Goal: Information Seeking & Learning: Check status

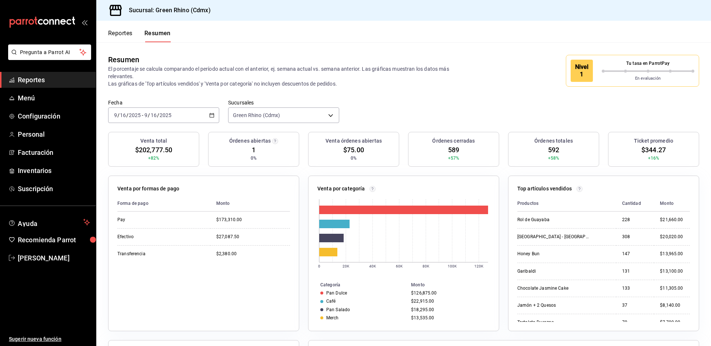
click at [154, 152] on span "$202,777.50" at bounding box center [153, 150] width 37 height 10
copy div "$202,777.50"
click at [111, 36] on button "Reportes" at bounding box center [120, 36] width 24 height 13
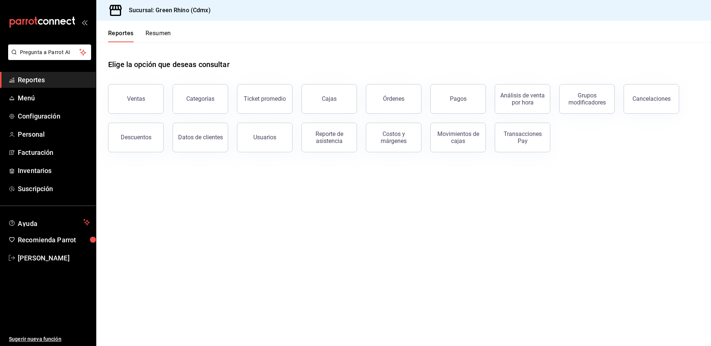
click at [515, 134] on div "Transacciones Pay" at bounding box center [522, 137] width 46 height 14
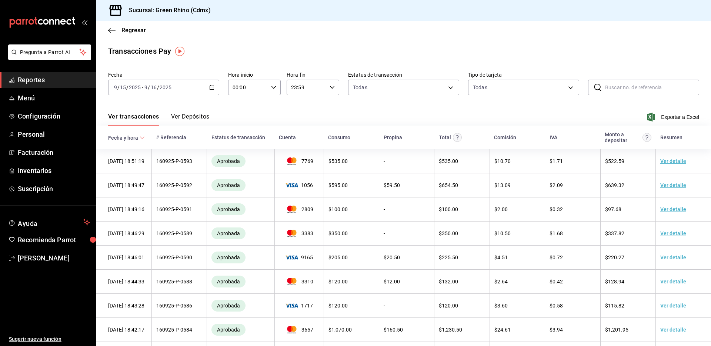
click at [206, 120] on button "Ver Depósitos" at bounding box center [190, 119] width 38 height 13
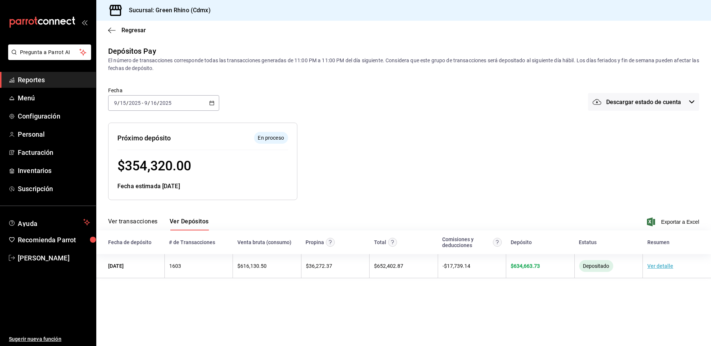
click at [160, 165] on span "$ 354,320.00" at bounding box center [154, 166] width 74 height 16
drag, startPoint x: 160, startPoint y: 165, endPoint x: 156, endPoint y: 166, distance: 4.1
click at [160, 165] on span "$ 354,320.00" at bounding box center [154, 166] width 74 height 16
copy span "354,320.00"
click at [111, 29] on icon "button" at bounding box center [111, 30] width 7 height 7
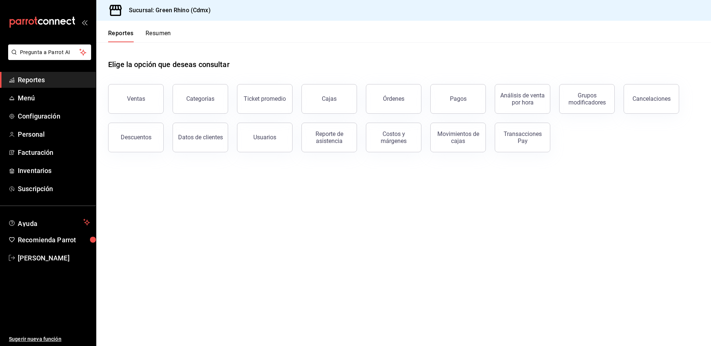
click at [163, 31] on button "Resumen" at bounding box center [158, 36] width 26 height 13
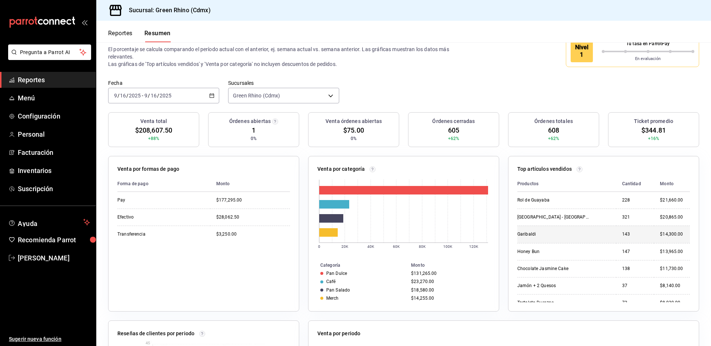
scroll to position [11, 0]
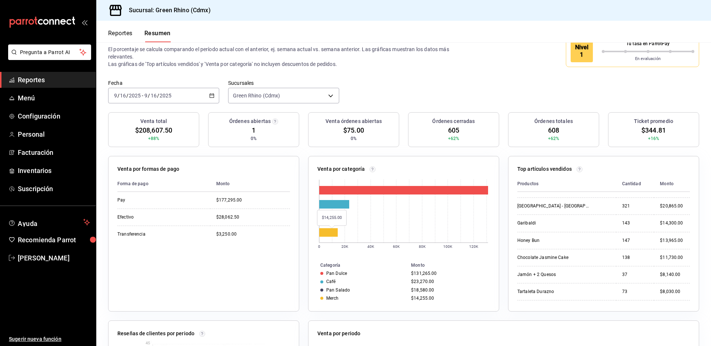
click at [332, 232] on rect at bounding box center [328, 232] width 19 height 9
drag, startPoint x: 332, startPoint y: 232, endPoint x: 347, endPoint y: 258, distance: 29.7
click at [332, 232] on rect at bounding box center [328, 232] width 19 height 9
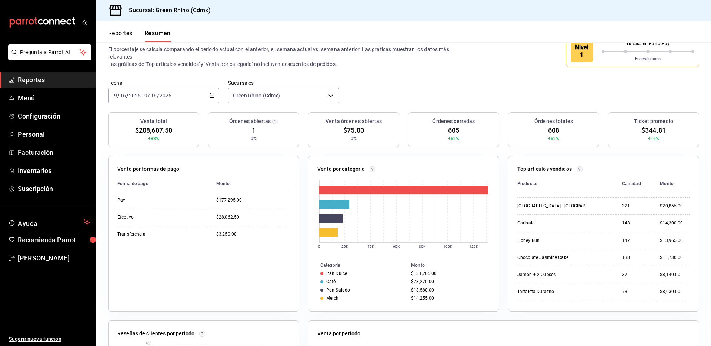
click at [349, 259] on div "Categoría Monto Pan Dulce $131,265.00 Café $23,270.00 Pan Salado $18,580.00 Mer…" at bounding box center [403, 278] width 190 height 49
drag, startPoint x: 245, startPoint y: 248, endPoint x: 240, endPoint y: 248, distance: 5.2
click at [244, 248] on div "Forma de pago Monto Pay $177,295.00 Efectivo $28,062.50 Transferencia $3,250.00" at bounding box center [203, 239] width 172 height 126
click at [232, 225] on td "$28,062.50" at bounding box center [250, 216] width 80 height 17
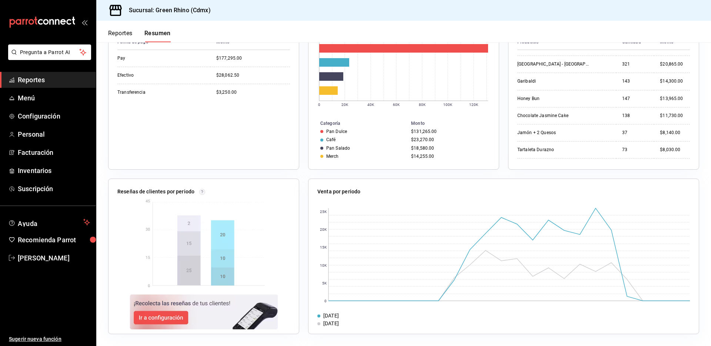
scroll to position [0, 0]
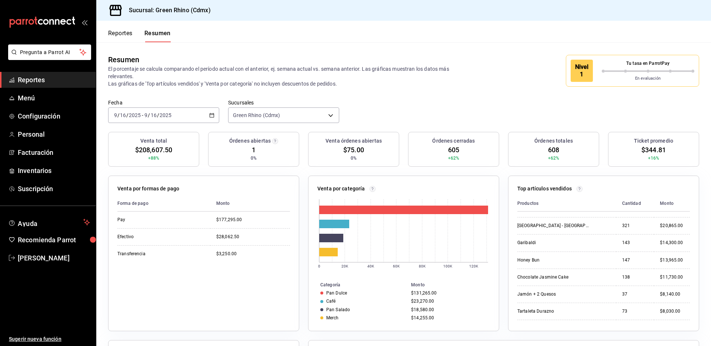
click at [156, 150] on span "$208,607.50" at bounding box center [153, 150] width 37 height 10
click at [180, 108] on div "2025-09-16 9 / 16 / 2025 - 2025-09-16 9 / 16 / 2025" at bounding box center [163, 115] width 111 height 16
click at [137, 155] on span "Ayer" at bounding box center [142, 154] width 57 height 8
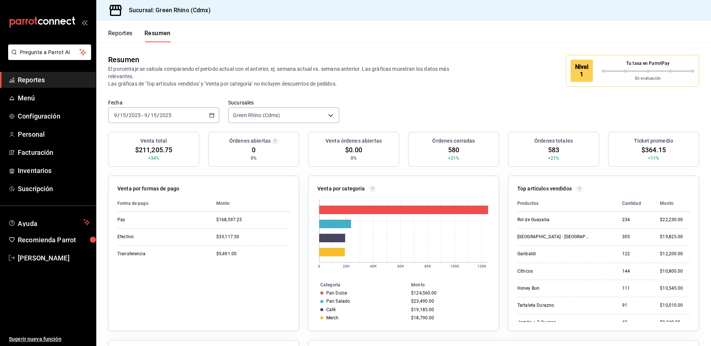
click at [167, 145] on span "$211,205.75" at bounding box center [153, 150] width 37 height 10
click at [165, 146] on span "$211,205.75" at bounding box center [153, 150] width 37 height 10
click at [199, 113] on div "2025-09-15 9 / 15 / 2025 - 2025-09-15 9 / 15 / 2025" at bounding box center [163, 115] width 111 height 16
click at [142, 140] on span "Hoy" at bounding box center [142, 138] width 57 height 8
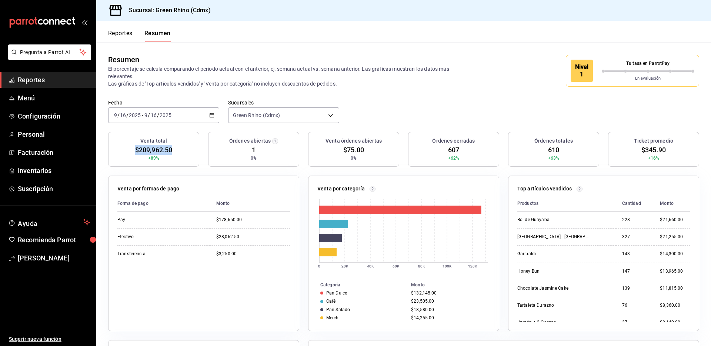
drag, startPoint x: 132, startPoint y: 149, endPoint x: 172, endPoint y: 150, distance: 40.4
click at [172, 150] on div "Venta total $209,962.50 +89%" at bounding box center [153, 149] width 91 height 35
click at [119, 24] on div "Reportes Resumen" at bounding box center [133, 31] width 74 height 21
click at [119, 32] on button "Reportes" at bounding box center [120, 36] width 24 height 13
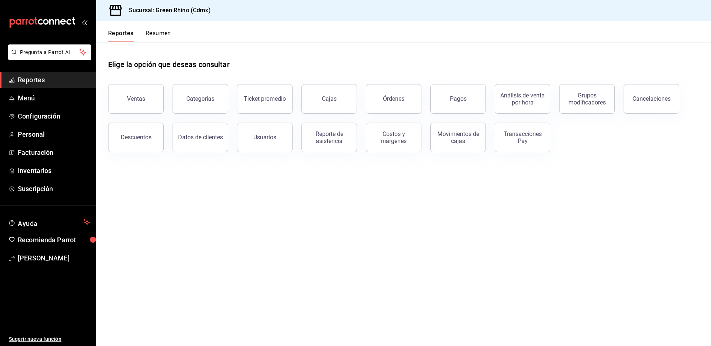
click at [511, 130] on button "Transacciones Pay" at bounding box center [522, 138] width 56 height 30
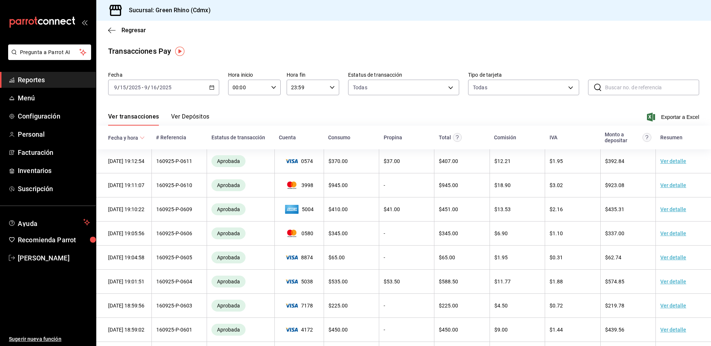
click at [189, 119] on button "Ver Depósitos" at bounding box center [190, 119] width 38 height 13
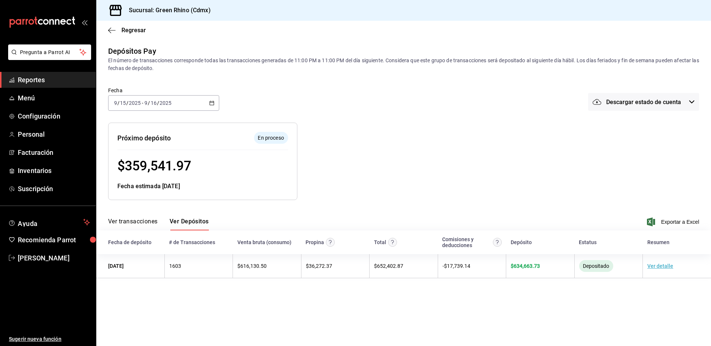
click at [159, 169] on span "$ 359,541.97" at bounding box center [154, 166] width 74 height 16
copy span "359,541.97"
click at [133, 33] on span "Regresar" at bounding box center [133, 30] width 24 height 7
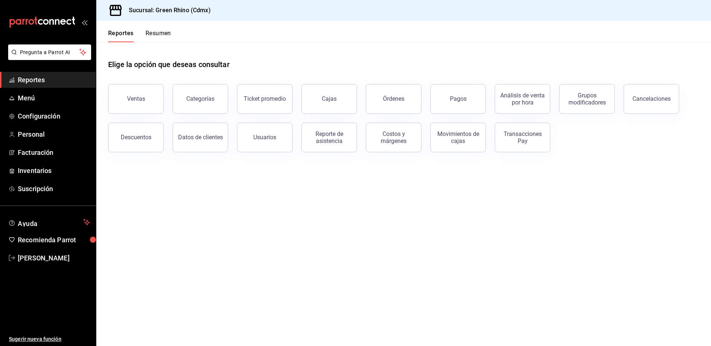
drag, startPoint x: 446, startPoint y: 99, endPoint x: 432, endPoint y: 99, distance: 13.3
click at [445, 99] on button "Pagos" at bounding box center [458, 99] width 56 height 30
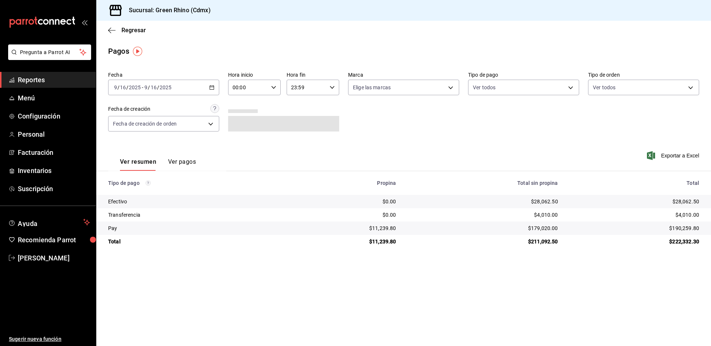
click at [688, 202] on div "$28,062.50" at bounding box center [634, 201] width 129 height 7
click at [123, 27] on span "Regresar" at bounding box center [133, 30] width 24 height 7
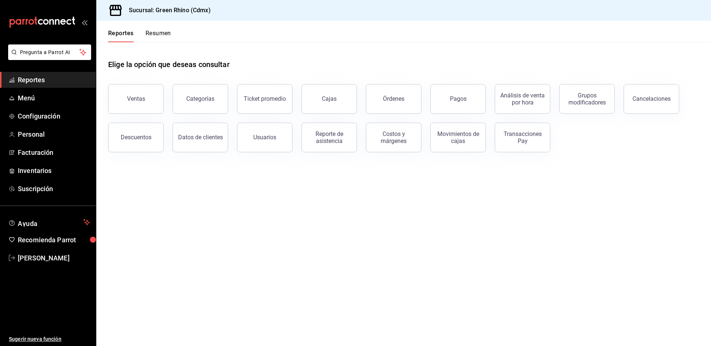
click at [160, 34] on button "Resumen" at bounding box center [158, 36] width 26 height 13
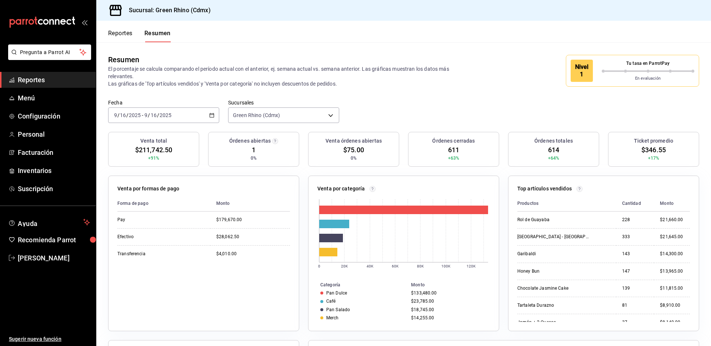
click at [149, 113] on span "/" at bounding box center [149, 115] width 2 height 6
click at [135, 149] on li "Ayer" at bounding box center [142, 154] width 69 height 17
click at [184, 116] on div "2025-09-15 9 / 15 / 2025 - 2025-09-15 9 / 15 / 2025" at bounding box center [163, 115] width 111 height 16
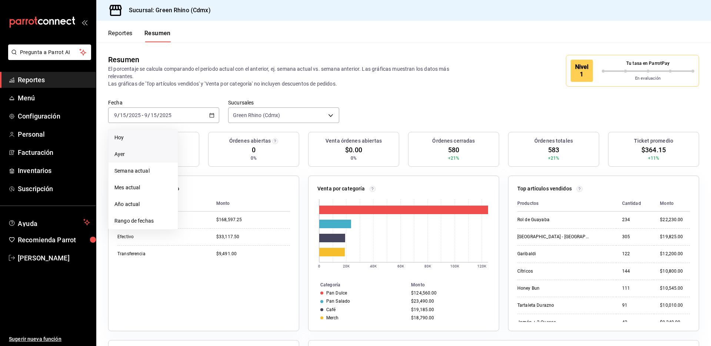
click at [159, 137] on span "Hoy" at bounding box center [142, 138] width 57 height 8
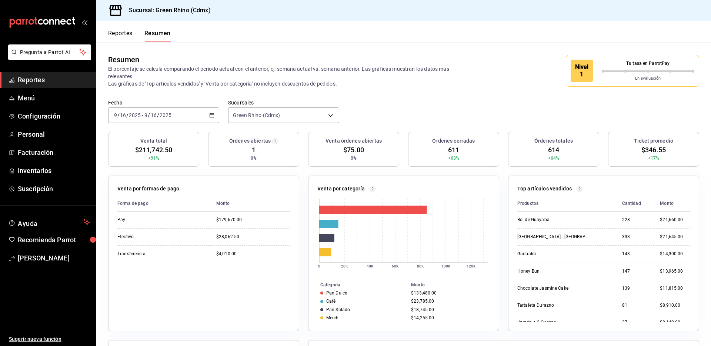
click at [201, 108] on div "2025-09-16 9 / 16 / 2025 - 2025-09-16 9 / 16 / 2025" at bounding box center [163, 115] width 111 height 16
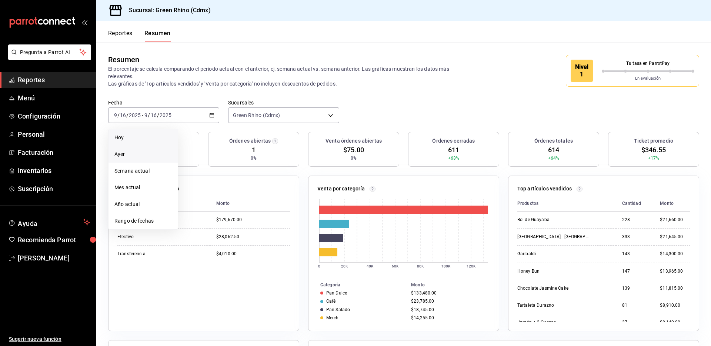
click at [153, 151] on span "Ayer" at bounding box center [142, 154] width 57 height 8
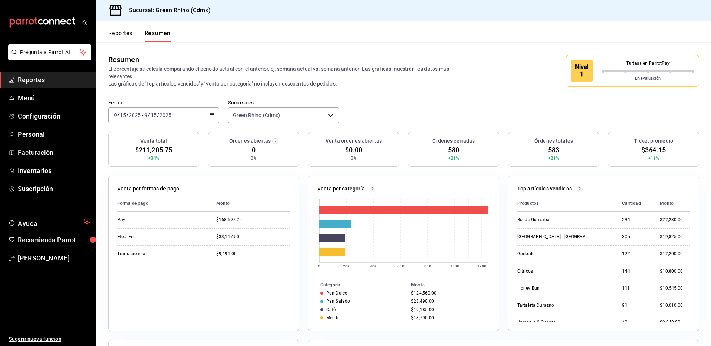
click at [171, 116] on input "2025" at bounding box center [165, 115] width 13 height 6
click at [148, 131] on li "Hoy" at bounding box center [142, 137] width 69 height 17
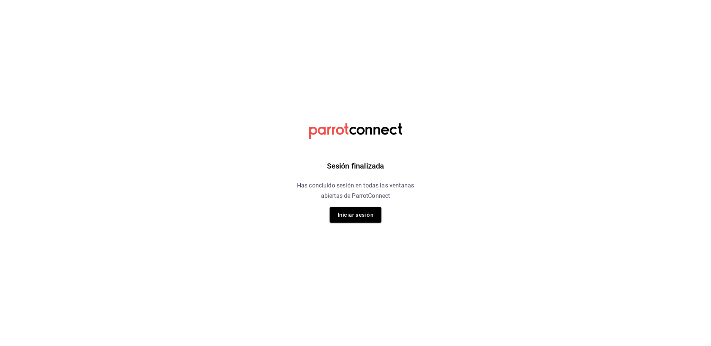
click at [355, 217] on button "Iniciar sesión" at bounding box center [355, 215] width 52 height 16
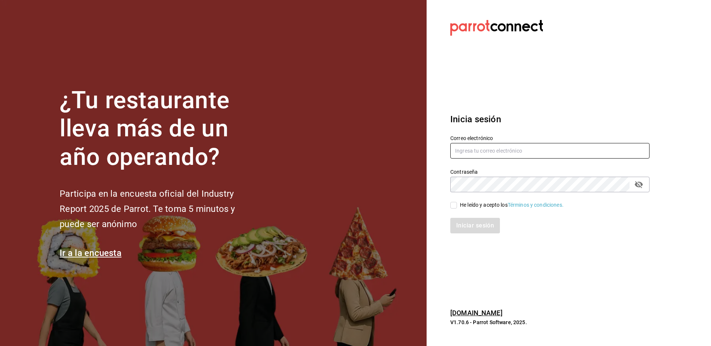
click at [493, 152] on input "text" at bounding box center [549, 151] width 199 height 16
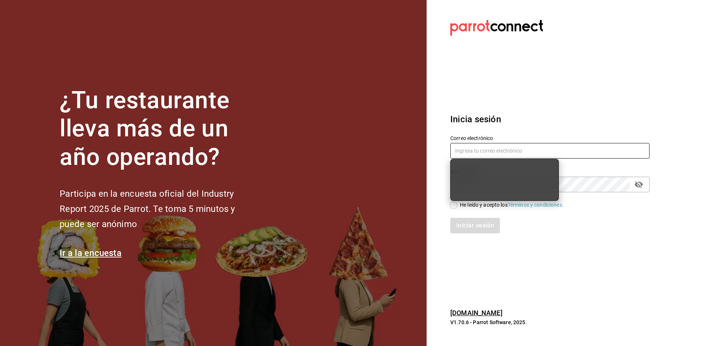
type input "julian@greenrhino.mx"
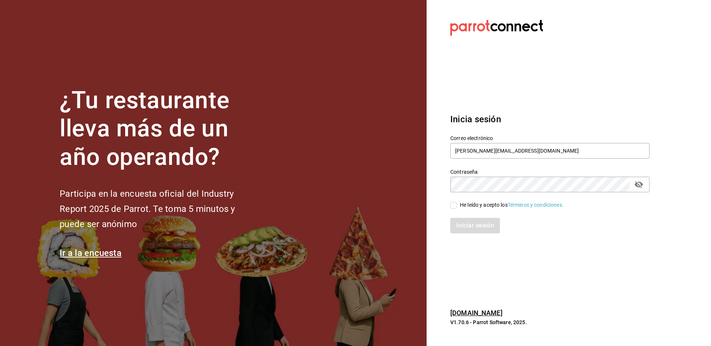
click at [470, 207] on div "He leído y acepto los Términos y condiciones." at bounding box center [512, 205] width 104 height 8
click at [475, 224] on div "Iniciar sesión" at bounding box center [549, 226] width 199 height 16
click at [455, 209] on div "Iniciar sesión" at bounding box center [545, 221] width 208 height 24
drag, startPoint x: 452, startPoint y: 204, endPoint x: 470, endPoint y: 223, distance: 25.9
click at [452, 204] on input "He leído y acepto los Términos y condiciones." at bounding box center [453, 205] width 7 height 7
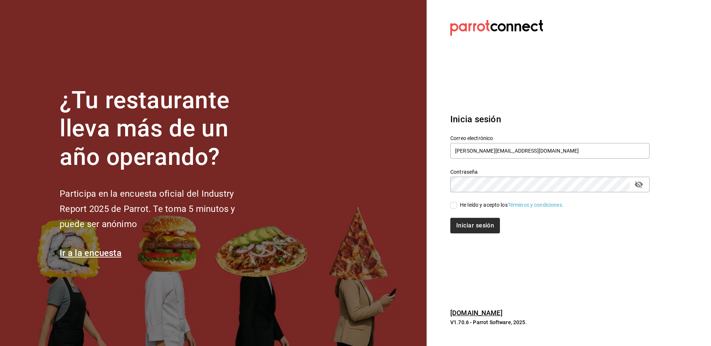
checkbox input "true"
click at [478, 237] on div "Inicia sesión Correo electrónico julian@greenrhino.mx Contraseña Contraseña He …" at bounding box center [549, 173] width 199 height 139
click at [479, 227] on button "Iniciar sesión" at bounding box center [475, 226] width 50 height 16
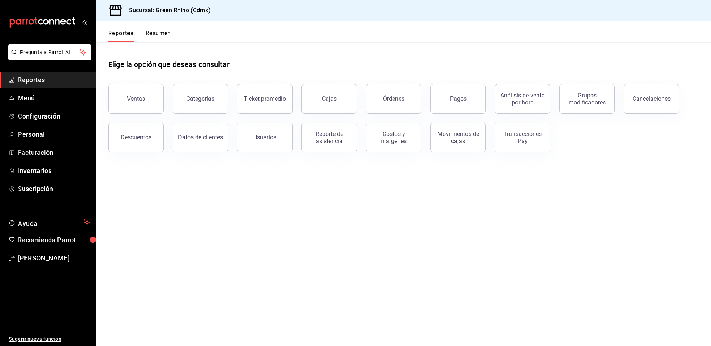
click at [154, 32] on button "Resumen" at bounding box center [158, 36] width 26 height 13
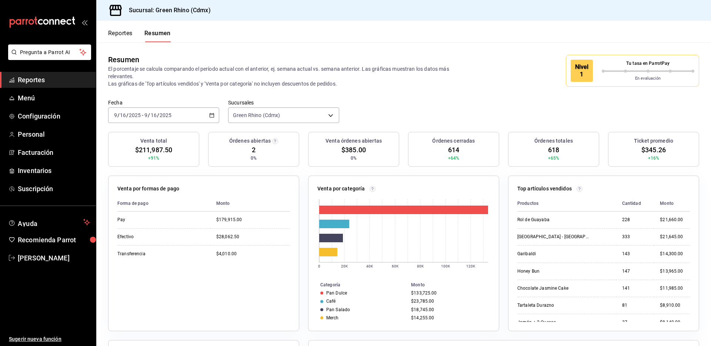
scroll to position [0, 0]
click at [132, 36] on button "Reportes" at bounding box center [120, 36] width 24 height 13
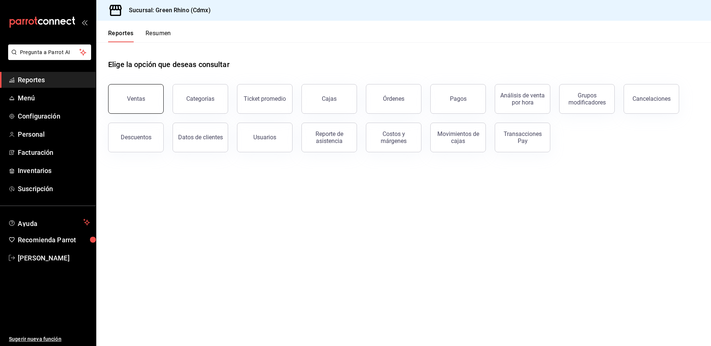
click at [145, 107] on button "Ventas" at bounding box center [136, 99] width 56 height 30
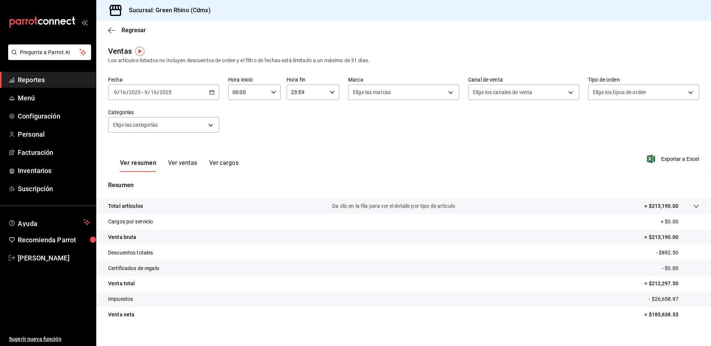
click at [140, 36] on div "Regresar" at bounding box center [403, 30] width 614 height 19
click at [140, 32] on span "Regresar" at bounding box center [133, 30] width 24 height 7
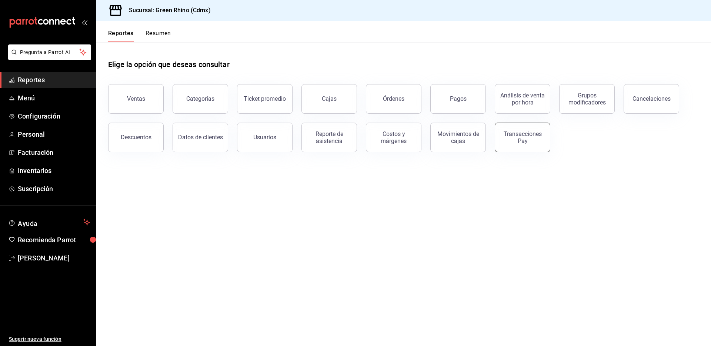
click at [522, 145] on button "Transacciones Pay" at bounding box center [522, 138] width 56 height 30
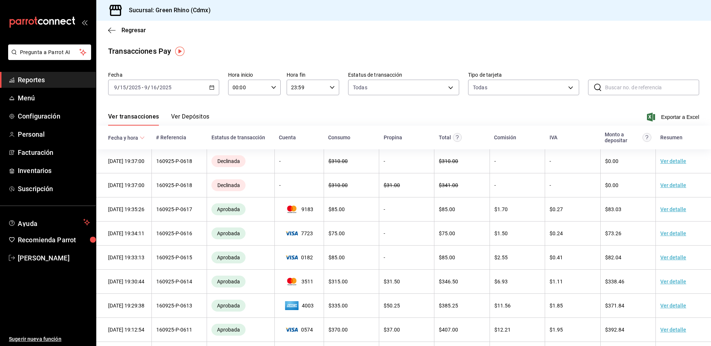
click at [201, 119] on button "Ver Depósitos" at bounding box center [190, 119] width 38 height 13
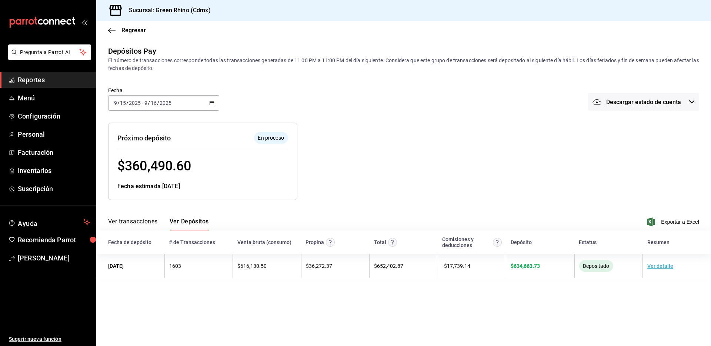
click at [157, 163] on span "$ 360,490.60" at bounding box center [154, 166] width 74 height 16
copy span "$ 360,490.60"
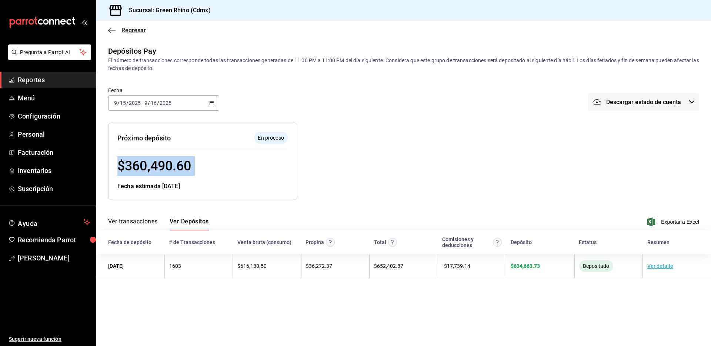
click at [131, 31] on span "Regresar" at bounding box center [133, 30] width 24 height 7
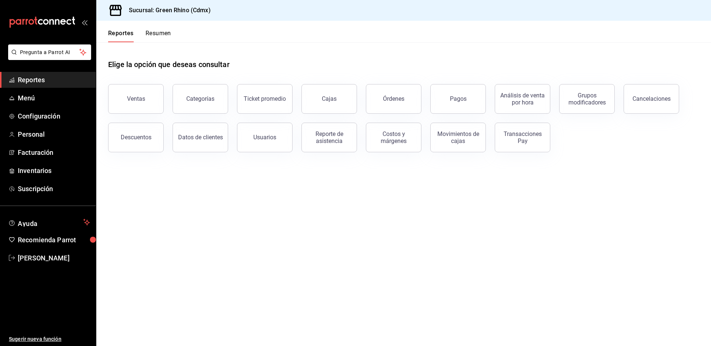
click at [171, 21] on div "Reportes Resumen" at bounding box center [133, 31] width 75 height 21
click at [166, 27] on div "Reportes Resumen" at bounding box center [133, 31] width 75 height 21
click at [169, 29] on div "Reportes Resumen" at bounding box center [133, 31] width 75 height 21
click at [168, 32] on button "Resumen" at bounding box center [158, 36] width 26 height 13
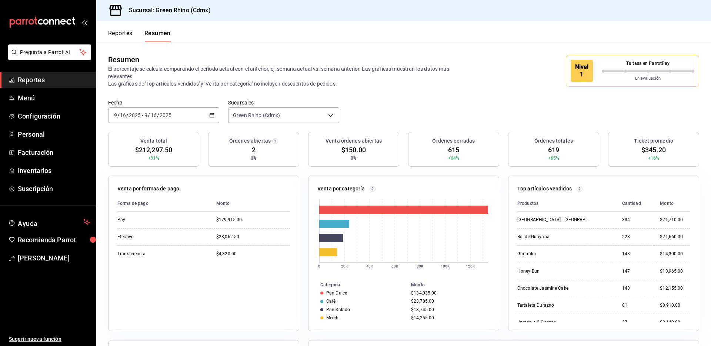
click at [160, 120] on div "2025-09-16 9 / 16 / 2025 - 2025-09-16 9 / 16 / 2025" at bounding box center [163, 115] width 111 height 16
click at [145, 185] on span "Mes actual" at bounding box center [142, 188] width 57 height 8
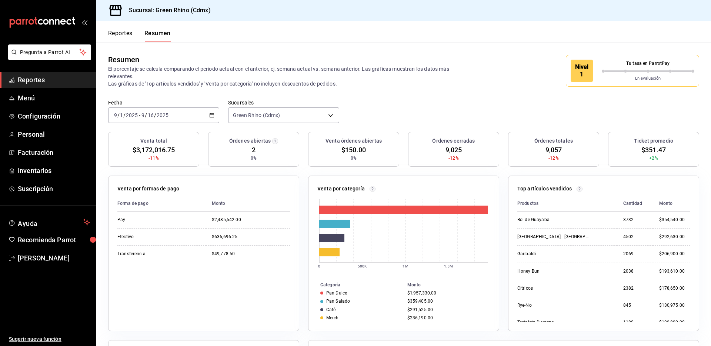
click at [181, 112] on div "2025-09-01 9 / 1 / 2025 - 2025-09-16 9 / 16 / 2025" at bounding box center [163, 115] width 111 height 16
click at [136, 130] on li "Hoy" at bounding box center [142, 137] width 69 height 17
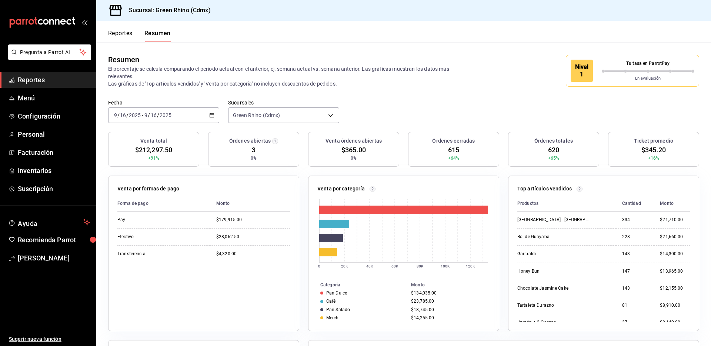
click at [138, 35] on div "Reportes Resumen" at bounding box center [139, 36] width 63 height 13
click at [137, 36] on div "Reportes Resumen" at bounding box center [139, 36] width 63 height 13
click at [135, 37] on div "Reportes Resumen" at bounding box center [139, 36] width 63 height 13
click at [130, 37] on button "Reportes" at bounding box center [120, 36] width 24 height 13
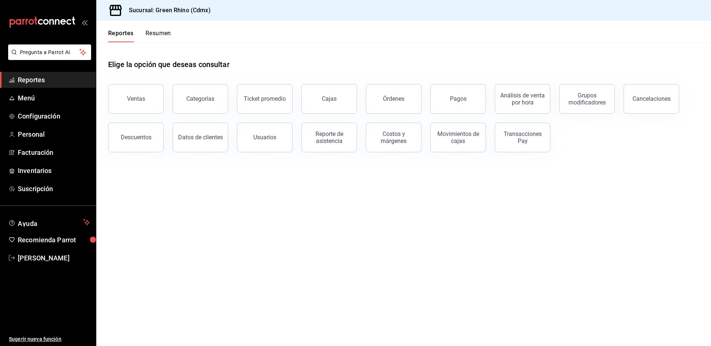
click button "Resumen" at bounding box center [158, 36] width 26 height 13
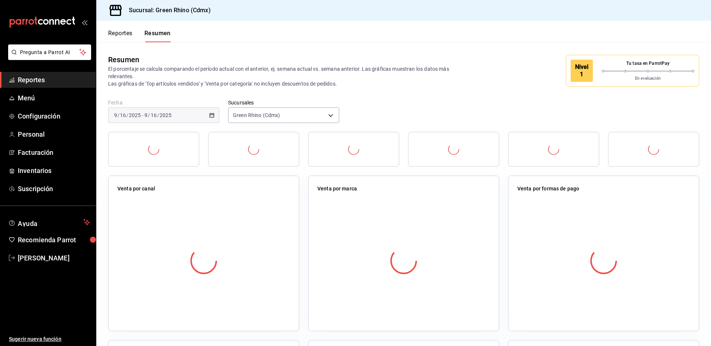
click at [169, 38] on button "Resumen" at bounding box center [157, 36] width 26 height 13
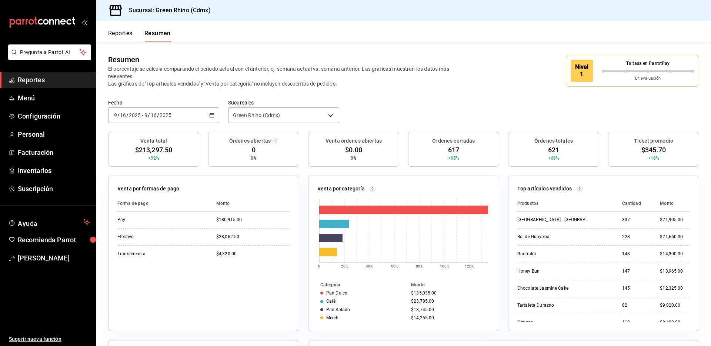
click at [139, 33] on div "Reportes Resumen" at bounding box center [139, 36] width 63 height 13
click at [114, 33] on button "Reportes" at bounding box center [120, 36] width 24 height 13
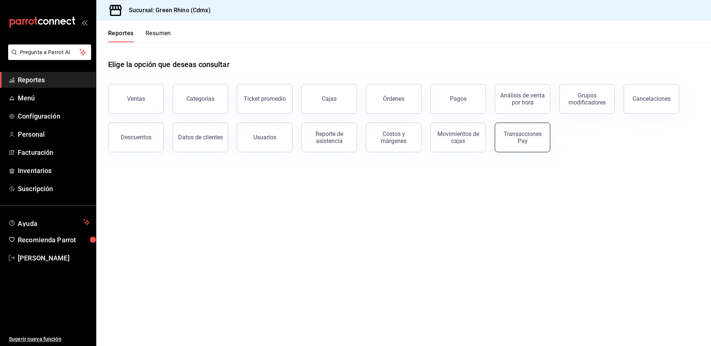
click at [524, 137] on div "Transacciones Pay" at bounding box center [522, 137] width 46 height 14
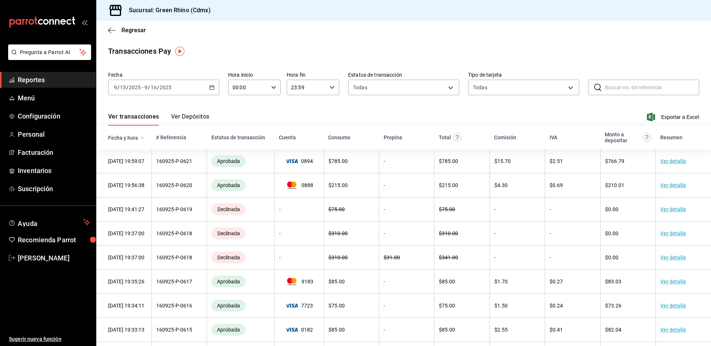
click at [204, 114] on button "Ver Depósitos" at bounding box center [190, 119] width 38 height 13
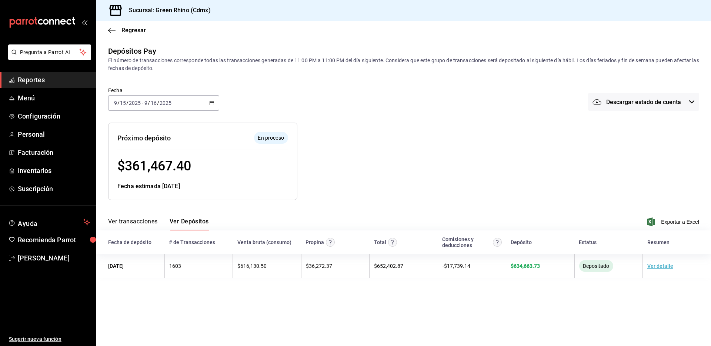
click at [160, 170] on span "$ 361,467.40" at bounding box center [154, 166] width 74 height 16
copy span "361,467.40"
